Goal: Transaction & Acquisition: Purchase product/service

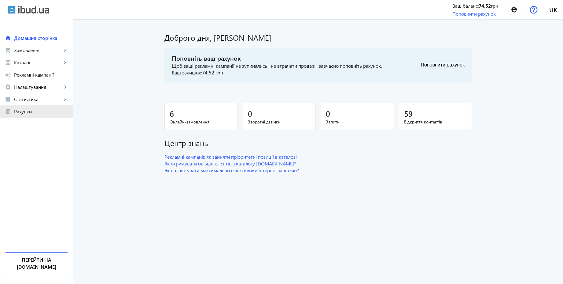
click at [23, 112] on span "Рахунки" at bounding box center [41, 111] width 54 height 6
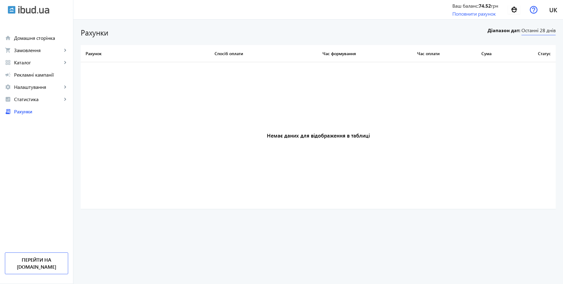
click at [537, 30] on span "Останні 28 днів" at bounding box center [539, 31] width 34 height 8
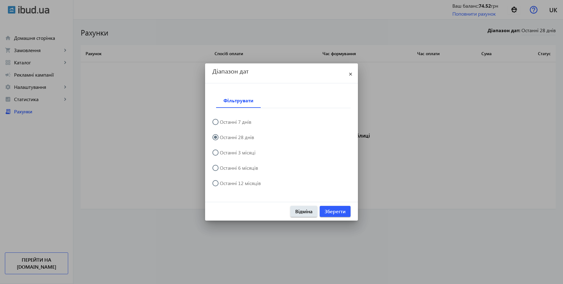
click at [252, 153] on label "Останні 3 місяці" at bounding box center [237, 152] width 37 height 5
click at [225, 153] on input "Останні 3 місяці" at bounding box center [219, 155] width 12 height 12
radio input "true"
click at [328, 208] on span "Зберегти" at bounding box center [335, 211] width 21 height 7
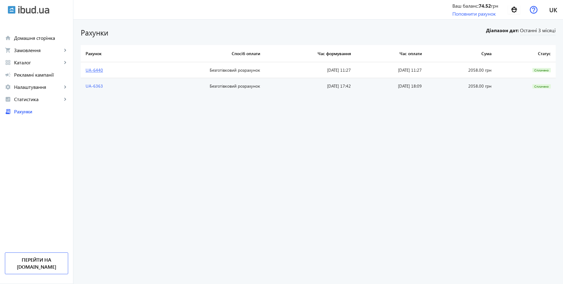
click at [88, 69] on link "UA-6440" at bounding box center [94, 70] width 17 height 6
click at [483, 14] on link "Поповнити рахунок" at bounding box center [474, 13] width 43 height 6
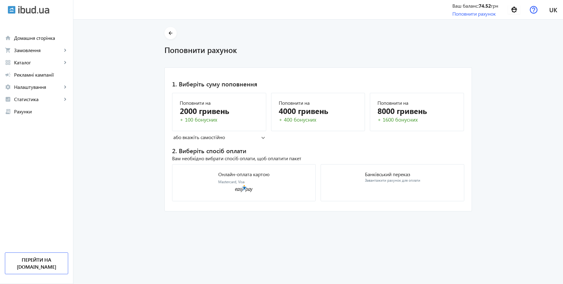
click at [216, 139] on mat-panel-title "або вкажіть самостійно" at bounding box center [217, 137] width 88 height 7
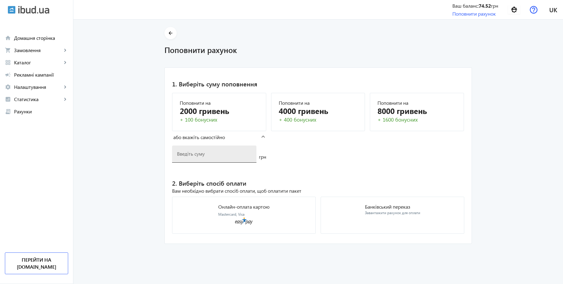
click at [199, 156] on input "number" at bounding box center [214, 153] width 75 height 6
type input "2058"
click at [368, 206] on p "Банківський переказ" at bounding box center [392, 206] width 55 height 5
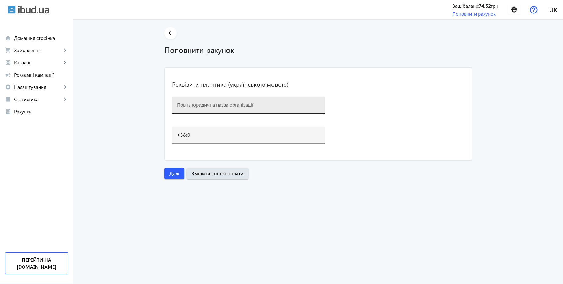
click at [214, 110] on div at bounding box center [248, 104] width 143 height 17
paste input "Будсервіс"
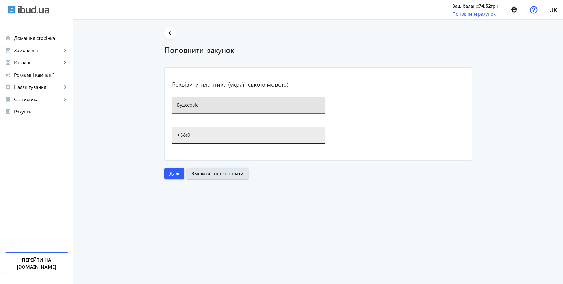
type input "Будсервіс"
click at [195, 138] on div "+38(0" at bounding box center [248, 134] width 143 height 17
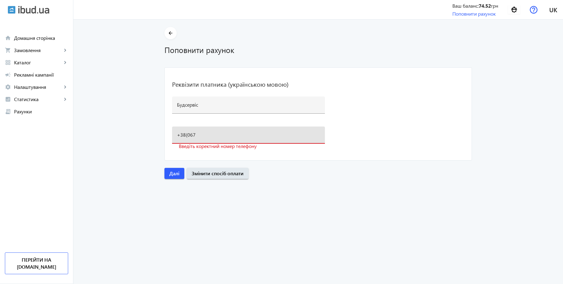
paste input ")[PHONE_NUMBER]"
type input "[PHONE_NUMBER]"
click at [166, 172] on span "button" at bounding box center [175, 173] width 20 height 15
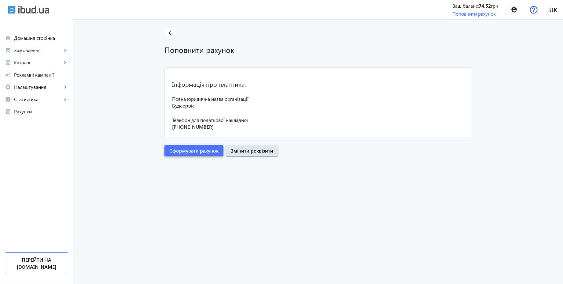
click at [191, 147] on span "Сформувати рахунок" at bounding box center [193, 150] width 49 height 7
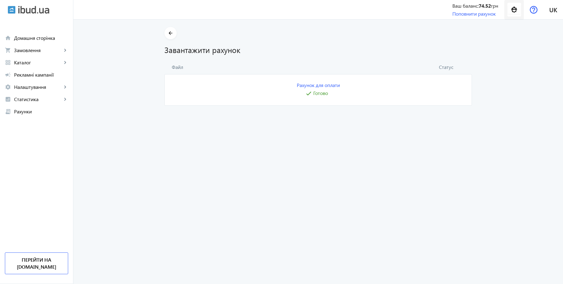
click at [513, 10] on img at bounding box center [515, 10] width 14 height 14
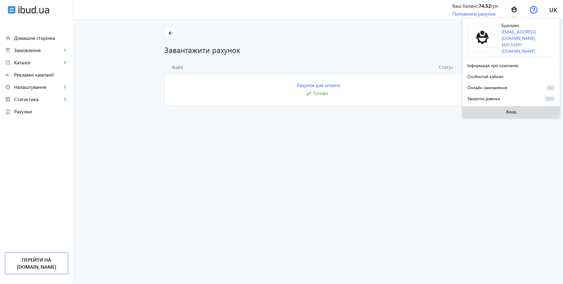
click at [499, 107] on span at bounding box center [511, 111] width 97 height 15
